Goal: Task Accomplishment & Management: Manage account settings

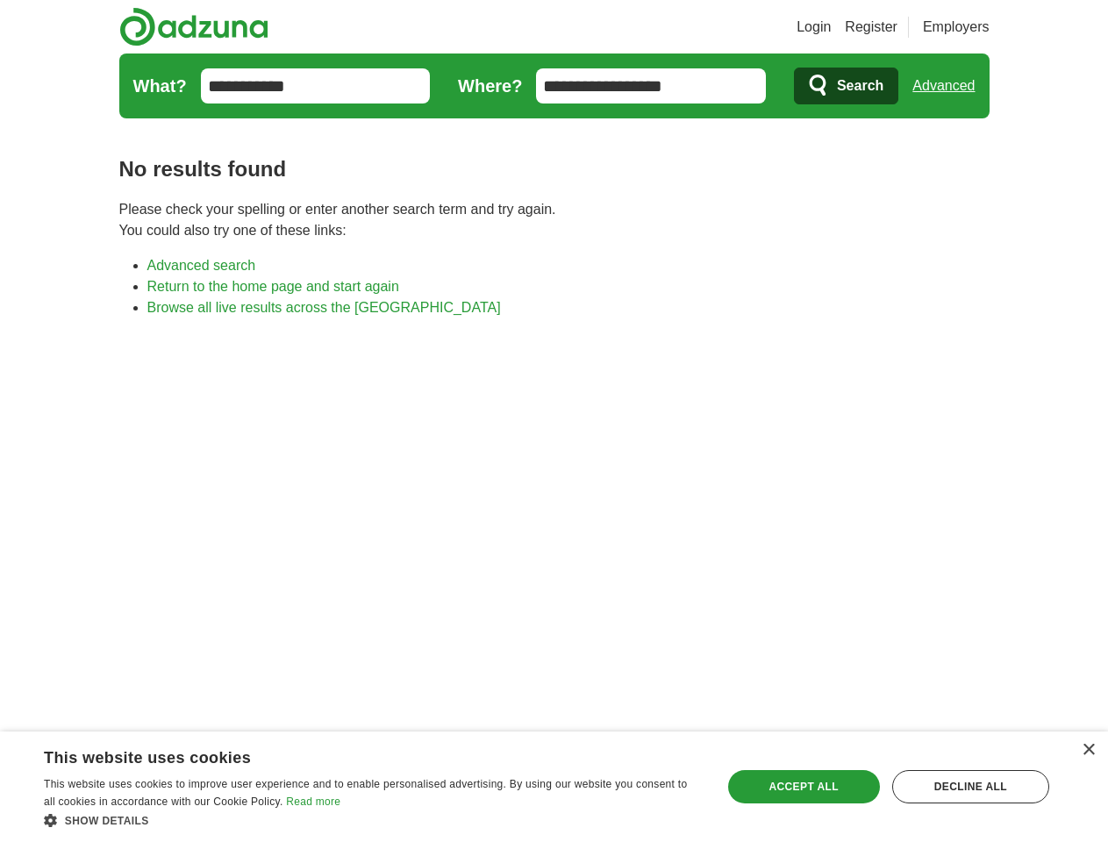
click at [831, 27] on link "Login" at bounding box center [813, 27] width 34 height 21
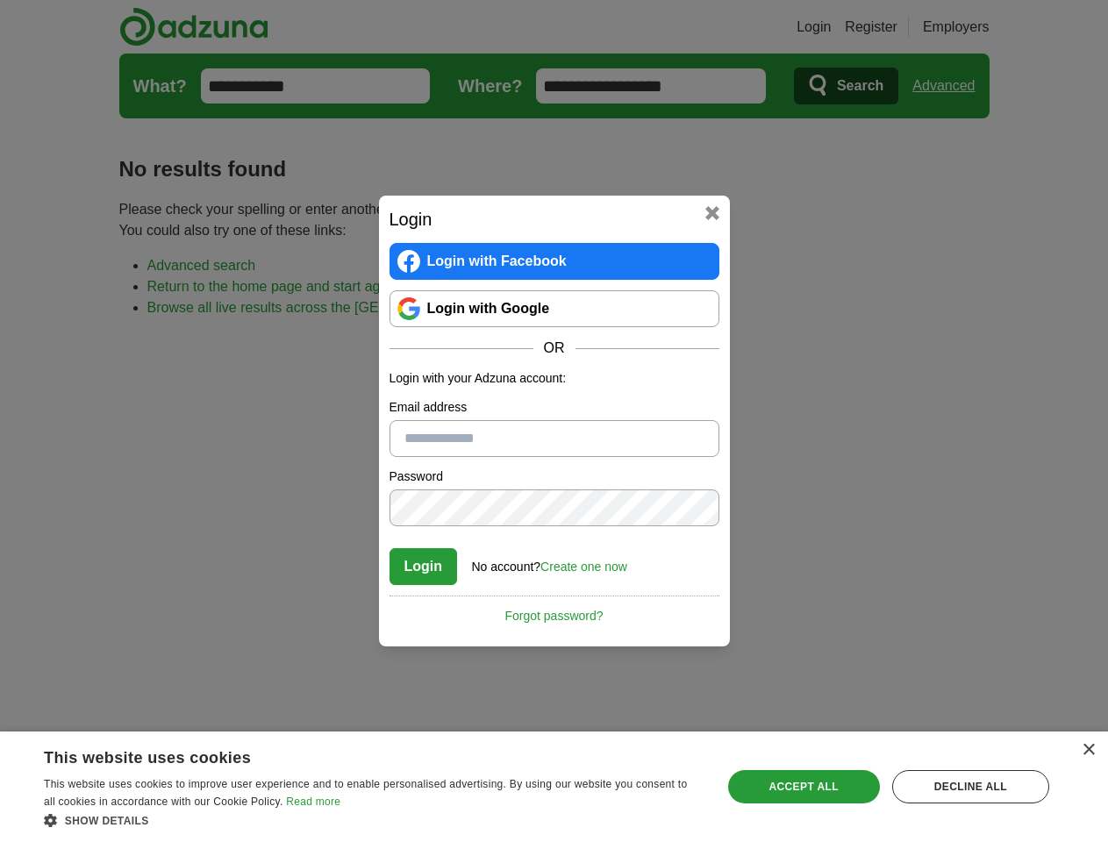
click at [976, 27] on div "Login Login with Facebook Login with Google OR Login with your Adzuna account: …" at bounding box center [554, 421] width 1108 height 842
click at [950, 86] on div "Login Login with Facebook Login with Google OR Login with your Adzuna account: …" at bounding box center [554, 421] width 1108 height 842
click at [1088, 750] on div "×" at bounding box center [1087, 750] width 13 height 13
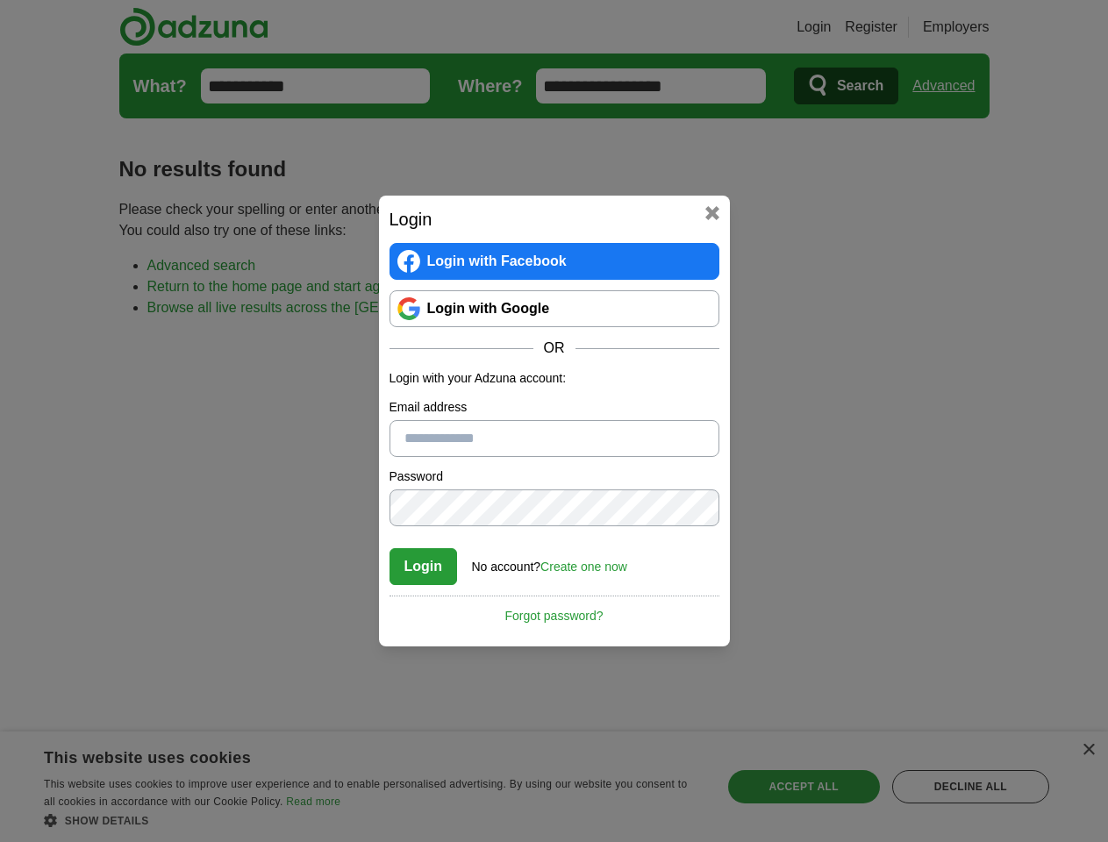
click at [372, 820] on div "Login Login with Facebook Login with Google OR Login with your Adzuna account: …" at bounding box center [554, 421] width 1108 height 842
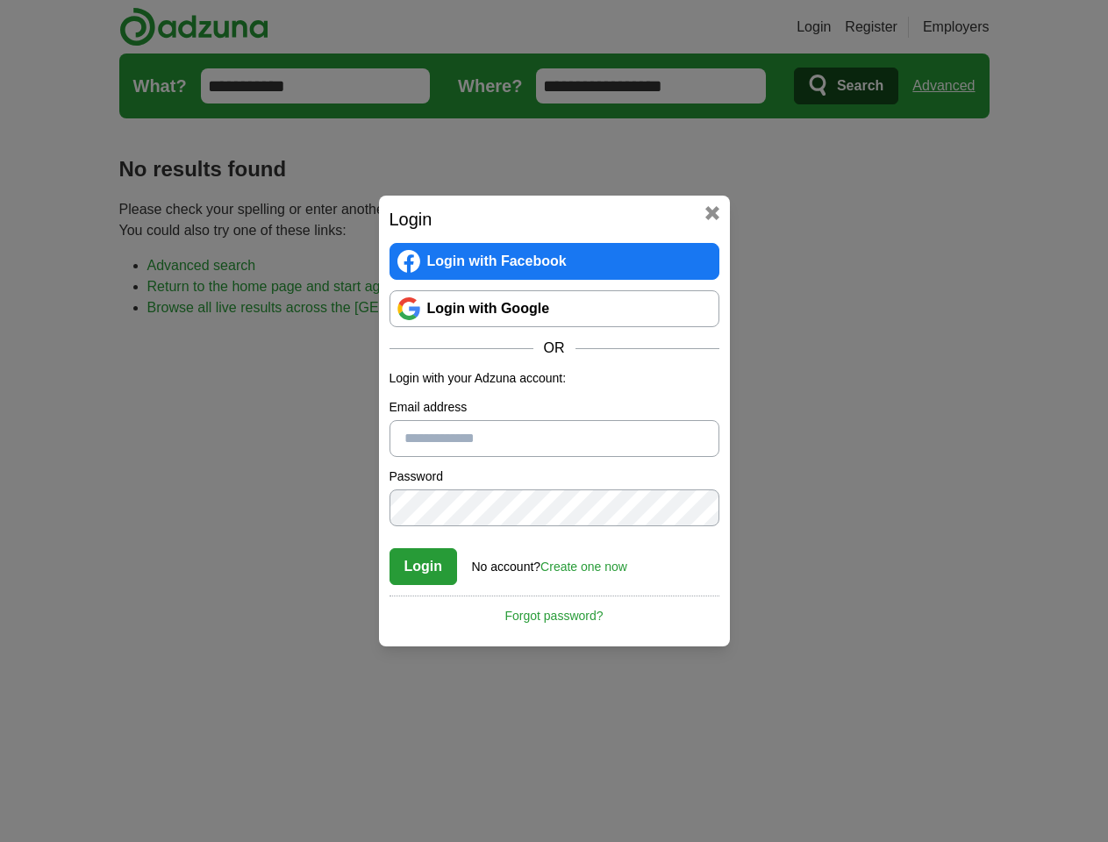
click at [803, 787] on div "Login Login with Facebook Login with Google OR Login with your Adzuna account: …" at bounding box center [554, 421] width 1108 height 842
click at [970, 787] on div "Login Login with Facebook Login with Google OR Login with your Adzuna account: …" at bounding box center [554, 421] width 1108 height 842
click at [54, 837] on div "Login Login with Facebook Login with Google OR Login with your Adzuna account: …" at bounding box center [554, 421] width 1108 height 842
click at [237, 837] on div "Login Login with Facebook Login with Google OR Login with your Adzuna account: …" at bounding box center [554, 421] width 1108 height 842
click at [377, 837] on div "Login Login with Facebook Login with Google OR Login with your Adzuna account: …" at bounding box center [554, 421] width 1108 height 842
